Goal: Information Seeking & Learning: Understand process/instructions

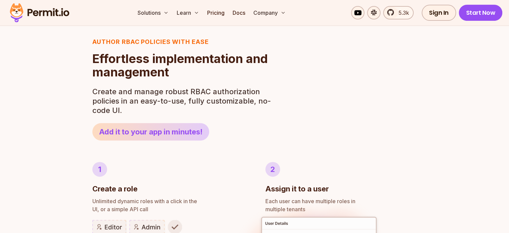
scroll to position [268, 0]
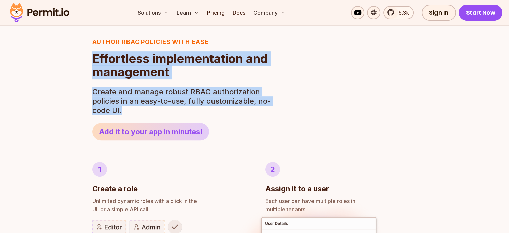
drag, startPoint x: 90, startPoint y: 59, endPoint x: 217, endPoint y: 107, distance: 135.8
click at [217, 107] on p "Create and manage robust RBAC authorization policies in an easy-to-use, fully c…" at bounding box center [183, 101] width 183 height 28
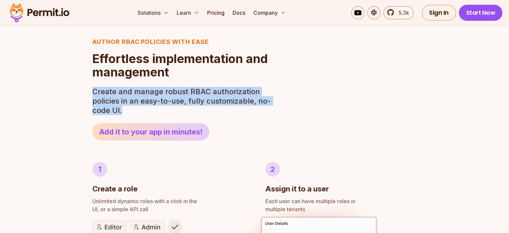
drag, startPoint x: 154, startPoint y: 108, endPoint x: 86, endPoint y: 83, distance: 72.9
drag, startPoint x: 87, startPoint y: 85, endPoint x: 164, endPoint y: 115, distance: 82.3
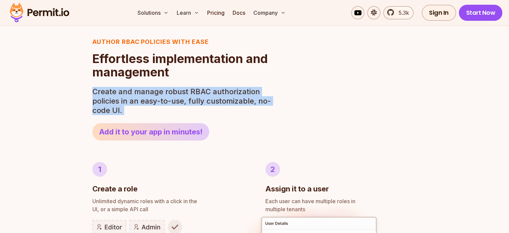
click at [164, 113] on p "Create and manage robust RBAC authorization policies in an easy-to-use, fully c…" at bounding box center [183, 101] width 183 height 28
click at [111, 91] on p "Create and manage robust RBAC authorization policies in an easy-to-use, fully c…" at bounding box center [183, 101] width 183 height 28
drag, startPoint x: 96, startPoint y: 88, endPoint x: 139, endPoint y: 109, distance: 47.9
click at [139, 109] on p "Create and manage robust RBAC authorization policies in an easy-to-use, fully c…" at bounding box center [183, 101] width 183 height 28
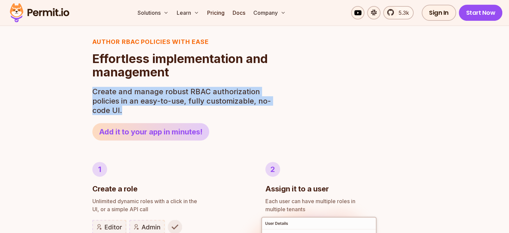
drag, startPoint x: 127, startPoint y: 108, endPoint x: 82, endPoint y: 90, distance: 48.9
drag, startPoint x: 86, startPoint y: 92, endPoint x: 144, endPoint y: 111, distance: 60.8
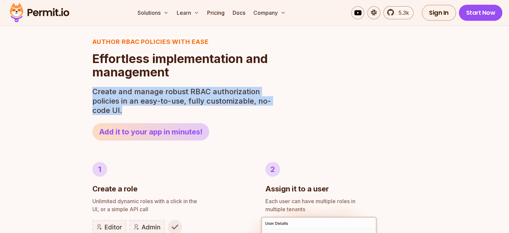
click at [144, 111] on p "Create and manage robust RBAC authorization policies in an easy-to-use, fully c…" at bounding box center [183, 101] width 183 height 28
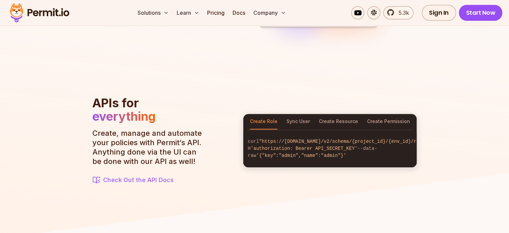
scroll to position [770, 0]
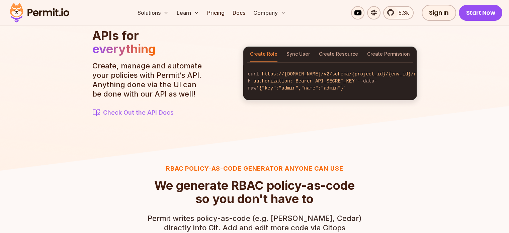
click at [284, 52] on div "Create Role Sync User Create Resource Create Permission" at bounding box center [329, 54] width 173 height 15
click at [302, 55] on button "Sync User" at bounding box center [298, 54] width 23 height 15
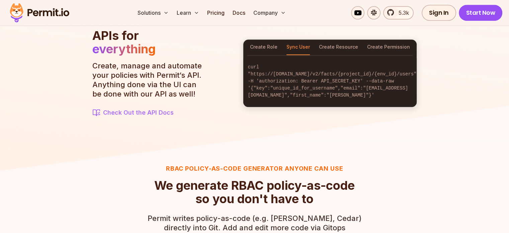
click at [282, 54] on div "Create Role Sync User Create Resource Create Permission" at bounding box center [329, 47] width 173 height 15
click at [273, 52] on button "Create Role" at bounding box center [263, 47] width 27 height 15
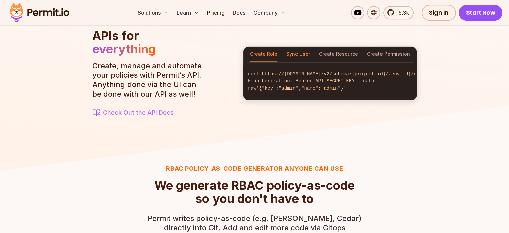
click at [294, 48] on button "Sync User" at bounding box center [298, 54] width 23 height 15
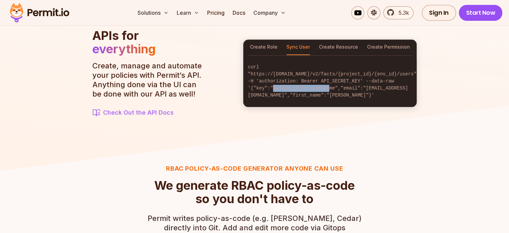
drag, startPoint x: 272, startPoint y: 91, endPoint x: 321, endPoint y: 94, distance: 49.6
click at [321, 94] on code "curl "https://[DOMAIN_NAME]/v2/facts/{project_id}/{env_id}/users" -H 'authoriza…" at bounding box center [329, 81] width 173 height 46
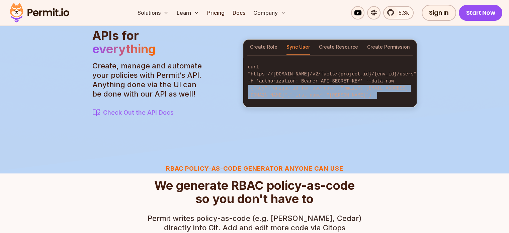
scroll to position [0, 50]
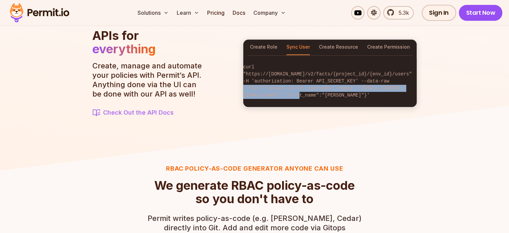
click at [396, 90] on code "curl "https://[DOMAIN_NAME]/v2/facts/{project_id}/{env_id}/users" -H 'authoriza…" at bounding box center [329, 81] width 173 height 46
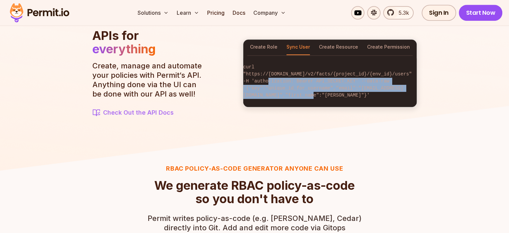
scroll to position [0, 0]
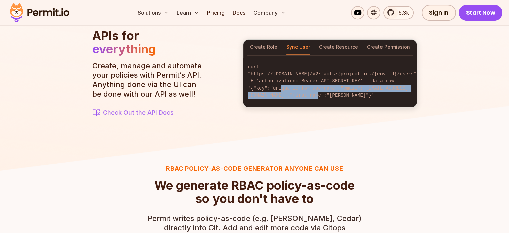
drag, startPoint x: 409, startPoint y: 90, endPoint x: 280, endPoint y: 92, distance: 128.6
click at [280, 92] on code "curl "https://[DOMAIN_NAME]/v2/facts/{project_id}/{env_id}/users" -H 'authoriza…" at bounding box center [329, 81] width 173 height 46
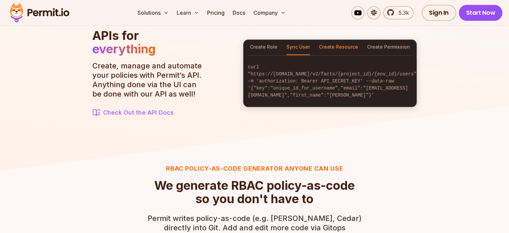
click at [331, 55] on button "Create Resource" at bounding box center [338, 47] width 39 height 15
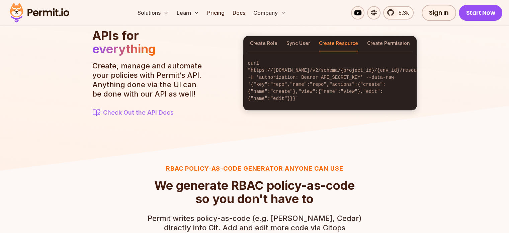
click at [278, 83] on code "curl "https://[DOMAIN_NAME]/v2/schema/{project_id}/{env_id}/resources" -H 'auth…" at bounding box center [329, 81] width 173 height 53
click at [332, 84] on code "curl "https://[DOMAIN_NAME]/v2/schema/{project_id}/{env_id}/resources" -H 'auth…" at bounding box center [329, 81] width 173 height 53
drag, startPoint x: 313, startPoint y: 91, endPoint x: 351, endPoint y: 91, distance: 38.2
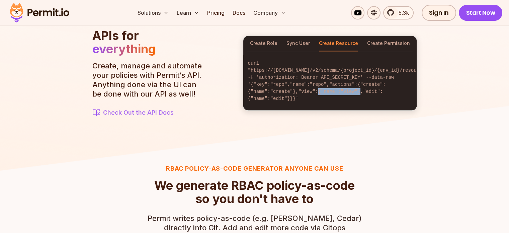
click at [351, 91] on code "curl "https://[DOMAIN_NAME]/v2/schema/{project_id}/{env_id}/resources" -H 'auth…" at bounding box center [329, 81] width 173 height 53
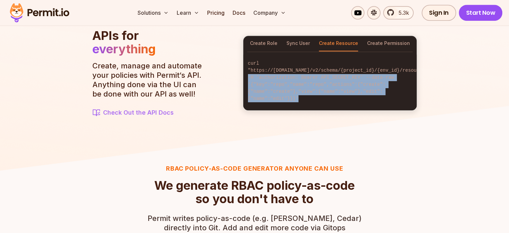
drag, startPoint x: 297, startPoint y: 99, endPoint x: 247, endPoint y: 81, distance: 53.3
click at [247, 81] on code "curl "https://[DOMAIN_NAME]/v2/schema/{project_id}/{env_id}/resources" -H 'auth…" at bounding box center [329, 81] width 173 height 53
click at [311, 89] on code "curl "https://[DOMAIN_NAME]/v2/schema/{project_id}/{env_id}/resources" -H 'auth…" at bounding box center [329, 81] width 173 height 53
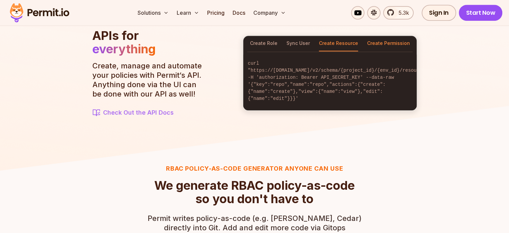
click at [382, 47] on button "Create Permission" at bounding box center [388, 43] width 43 height 15
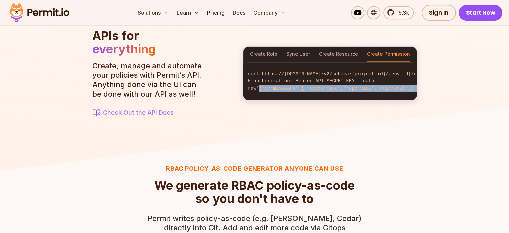
drag, startPoint x: 250, startPoint y: 92, endPoint x: 396, endPoint y: 90, distance: 146.4
click at [396, 90] on code "curl "https://[DOMAIN_NAME]/v2/schema/{project_id}/{env_id}/roles/admin/permiss…" at bounding box center [329, 81] width 173 height 32
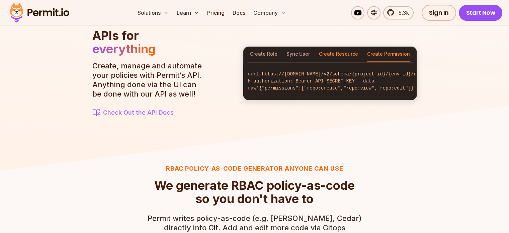
click at [342, 53] on button "Create Resource" at bounding box center [338, 54] width 39 height 15
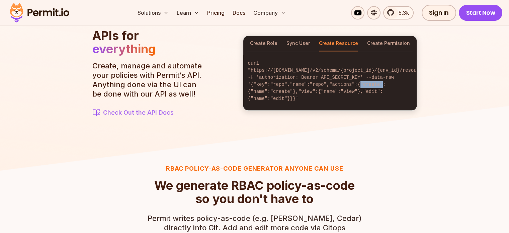
drag, startPoint x: 351, startPoint y: 85, endPoint x: 372, endPoint y: 85, distance: 21.4
click at [372, 85] on code "curl "https://[DOMAIN_NAME]/v2/schema/{project_id}/{env_id}/resources" -H 'auth…" at bounding box center [329, 81] width 173 height 53
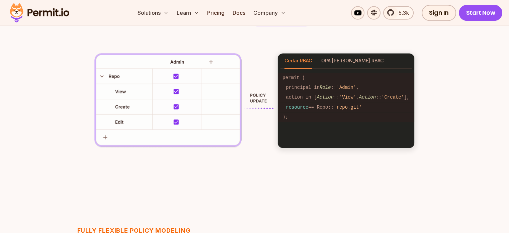
scroll to position [1005, 0]
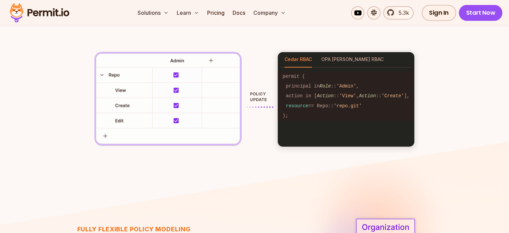
click at [179, 83] on img at bounding box center [183, 99] width 179 height 95
click at [179, 78] on img at bounding box center [183, 99] width 179 height 95
click at [175, 93] on img at bounding box center [183, 99] width 179 height 95
click at [174, 105] on img at bounding box center [183, 99] width 179 height 95
click at [337, 62] on button "OPA [PERSON_NAME] RBAC" at bounding box center [352, 59] width 62 height 15
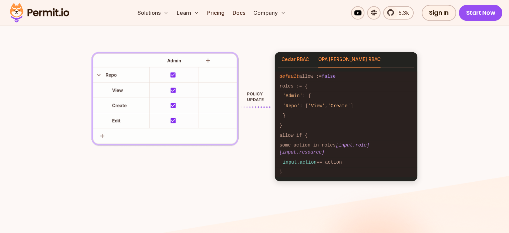
click at [302, 62] on button "Cedar RBAC" at bounding box center [295, 59] width 27 height 15
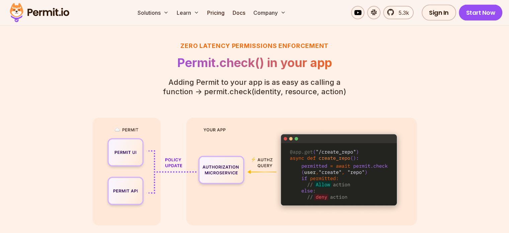
scroll to position [1473, 0]
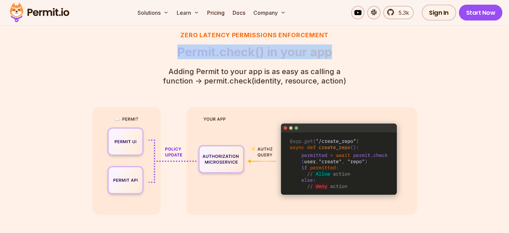
drag, startPoint x: 176, startPoint y: 50, endPoint x: 341, endPoint y: 57, distance: 164.9
click at [341, 57] on h2 "Permit.check() in your app" at bounding box center [255, 51] width 204 height 13
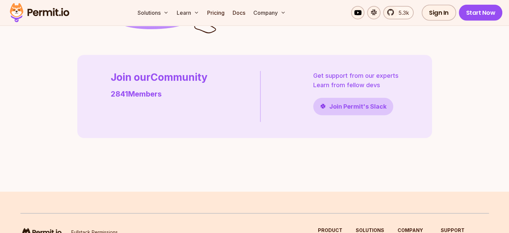
scroll to position [1708, 0]
